Goal: Information Seeking & Learning: Learn about a topic

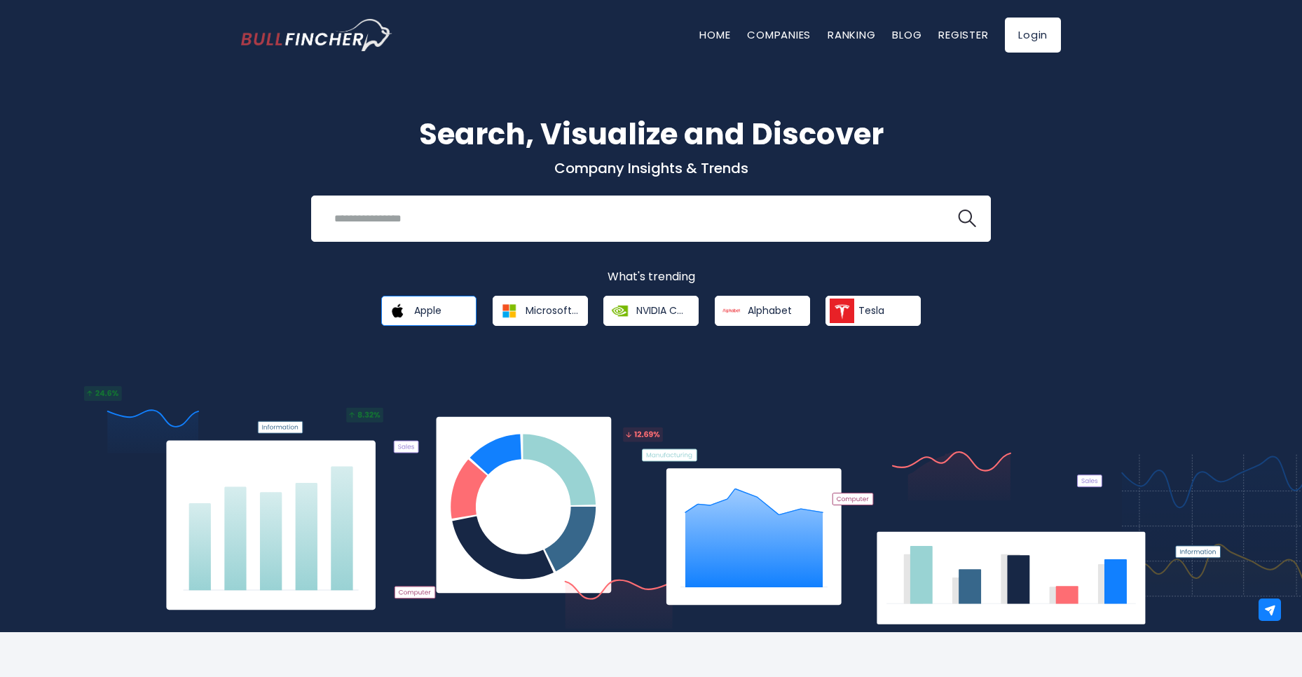
click at [458, 312] on link "Apple" at bounding box center [428, 311] width 95 height 30
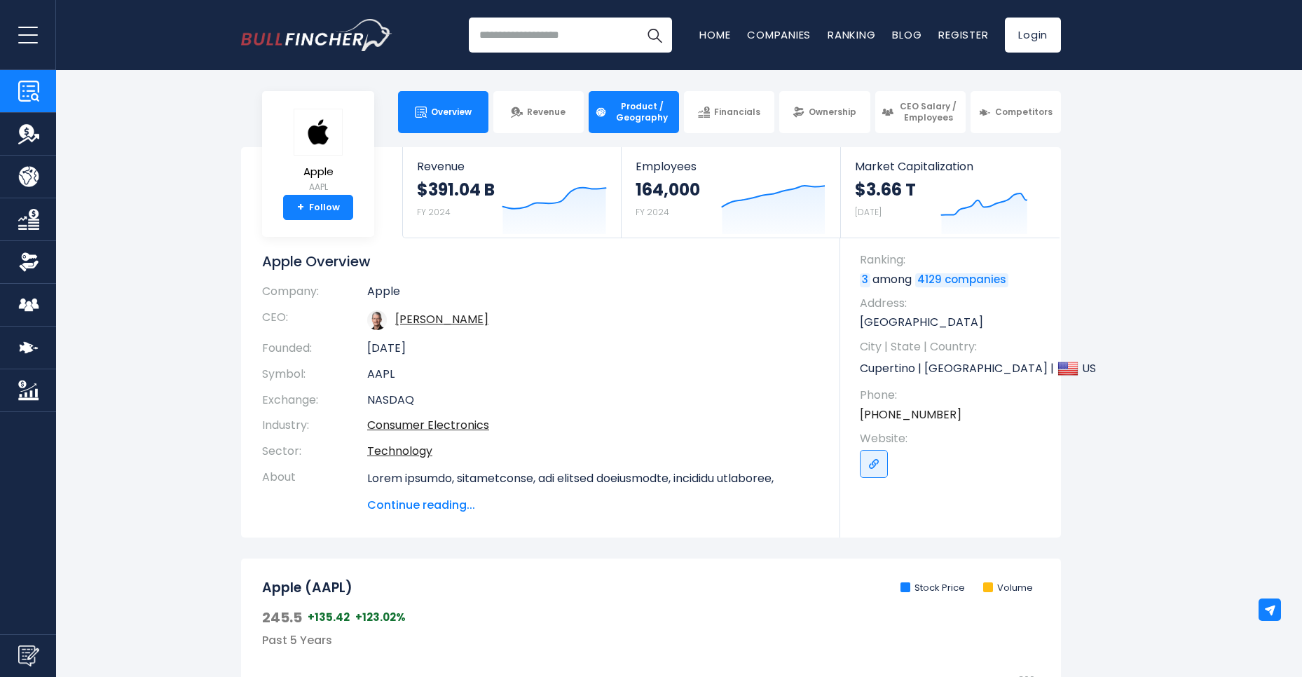
click at [658, 107] on span "Product / Geography" at bounding box center [642, 112] width 62 height 22
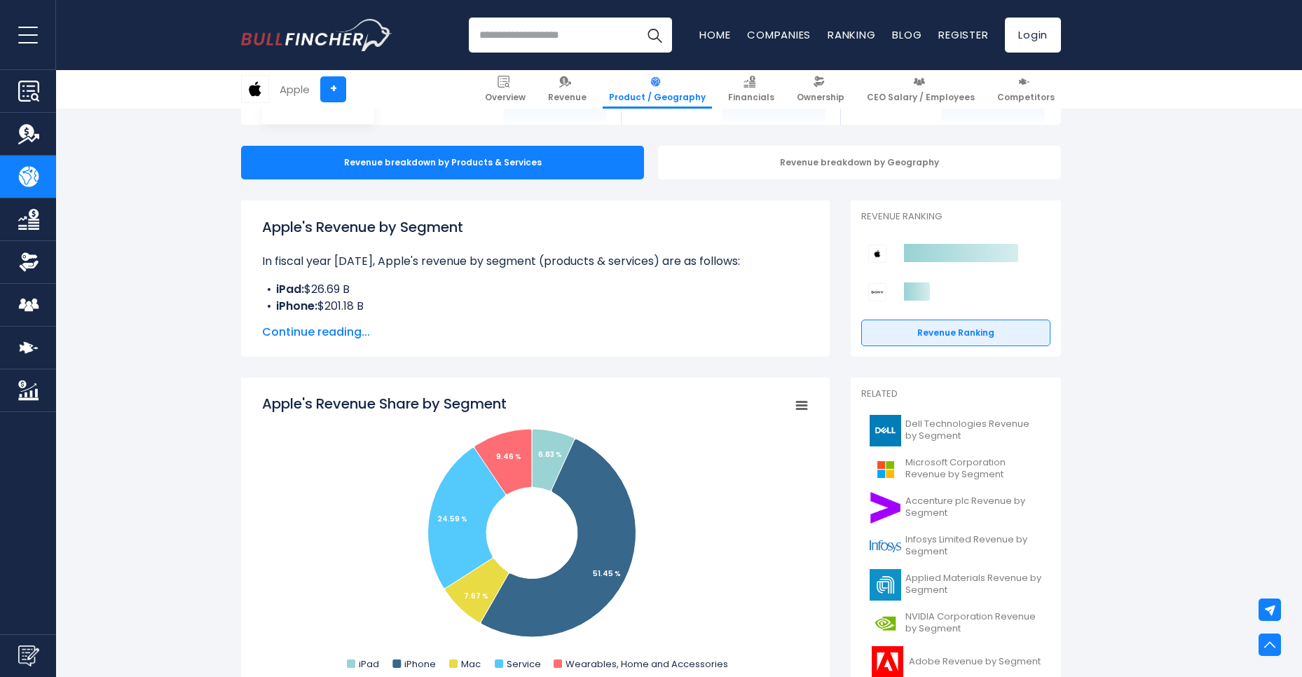
scroll to position [84, 0]
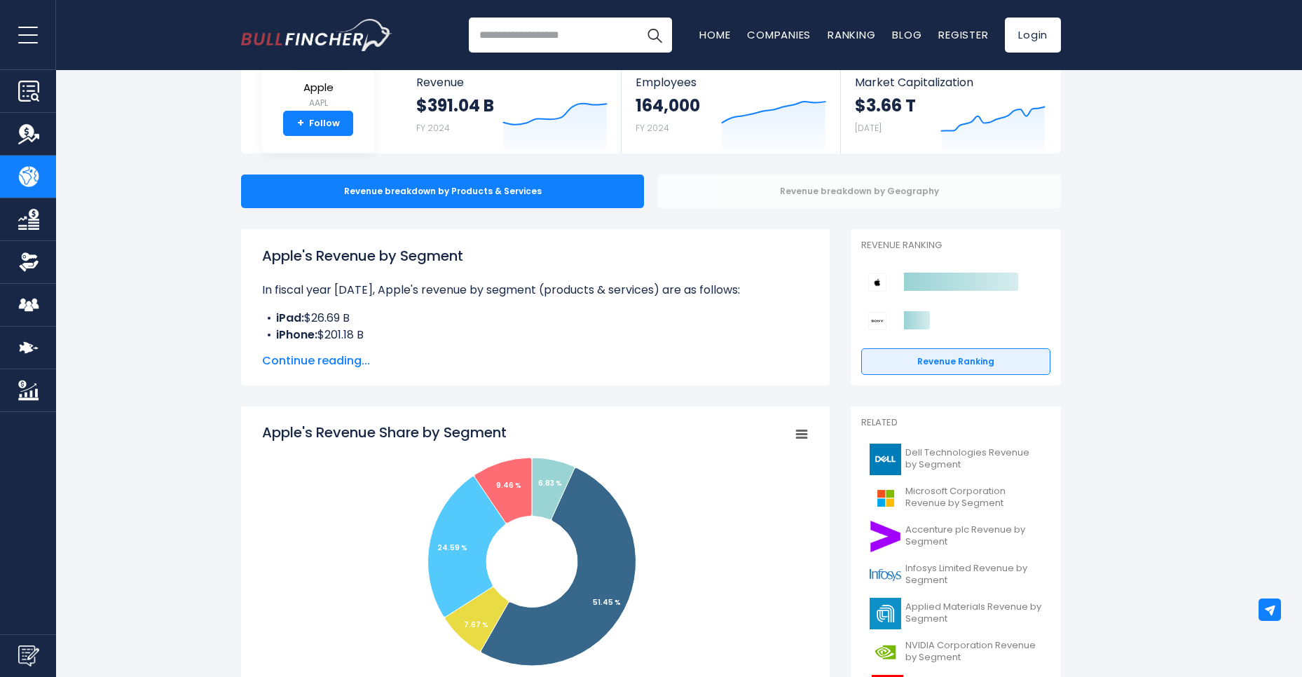
click at [759, 198] on div "Revenue breakdown by Geography" at bounding box center [859, 192] width 403 height 34
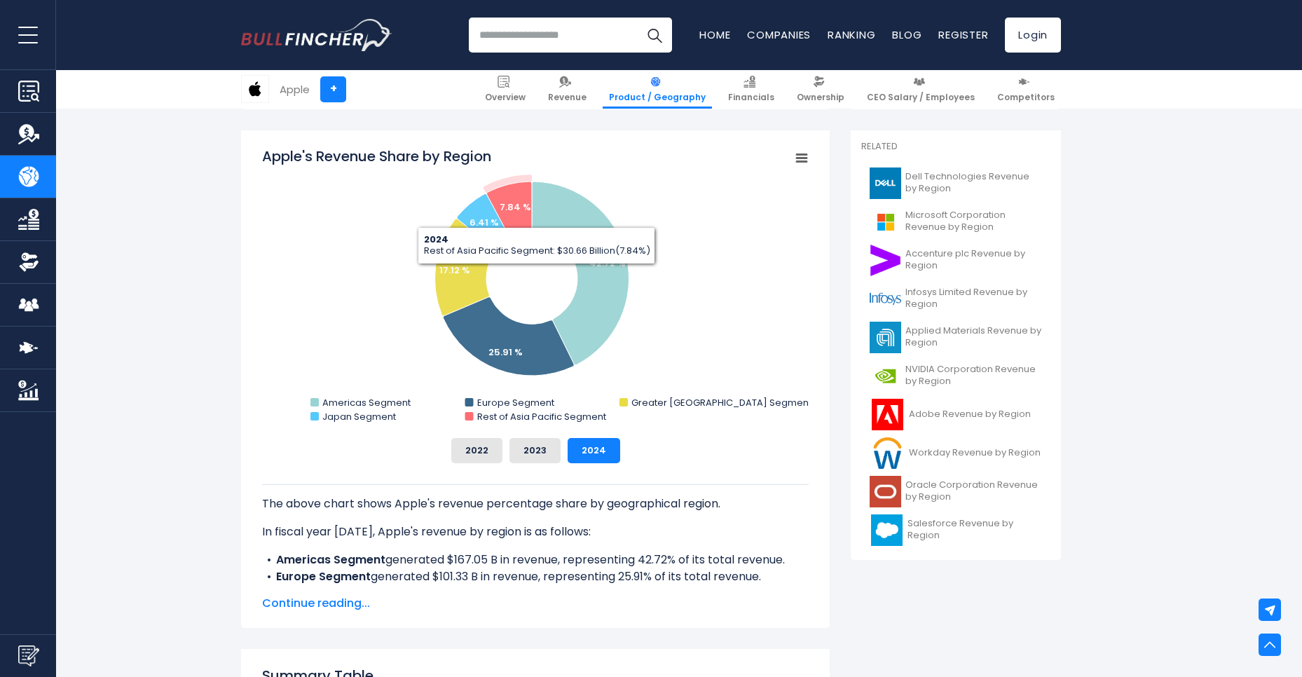
scroll to position [336, 0]
